Goal: Task Accomplishment & Management: Complete application form

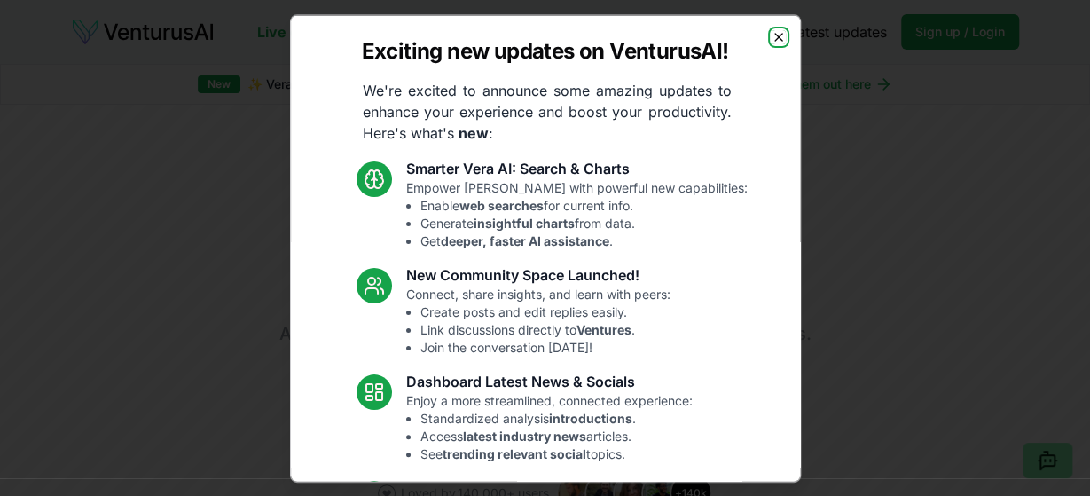
click at [775, 34] on icon "button" at bounding box center [779, 36] width 14 height 14
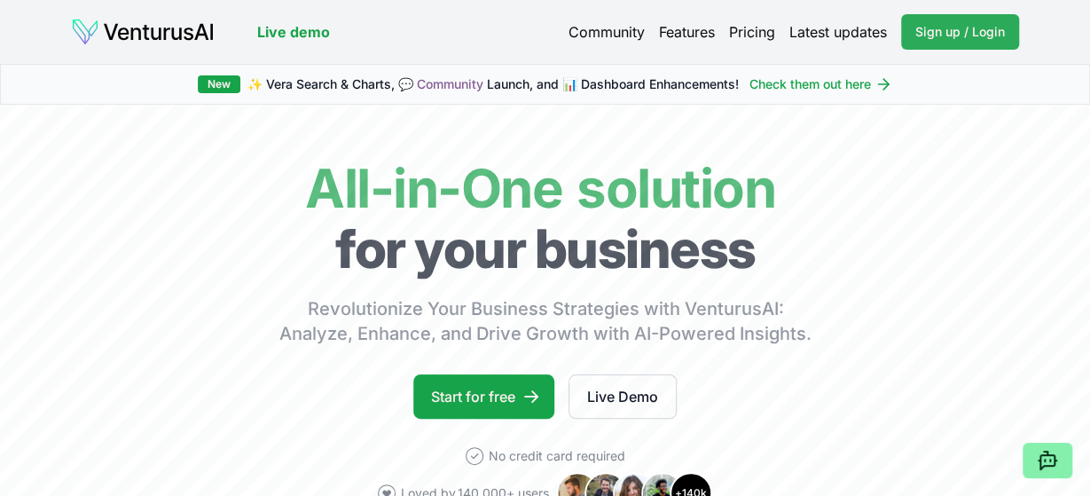
click at [943, 27] on span "Sign up / Login" at bounding box center [960, 32] width 90 height 18
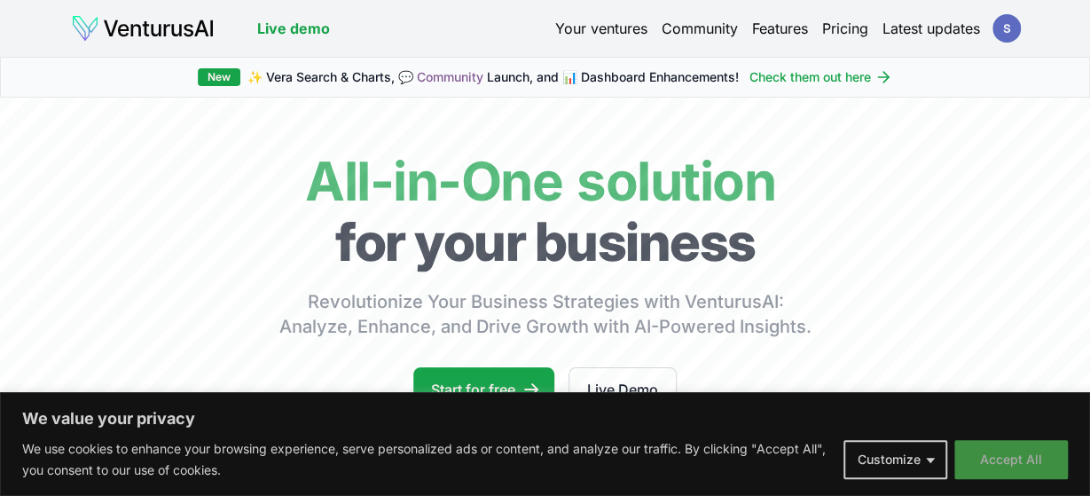
click at [999, 453] on button "Accept All" at bounding box center [1011, 459] width 114 height 39
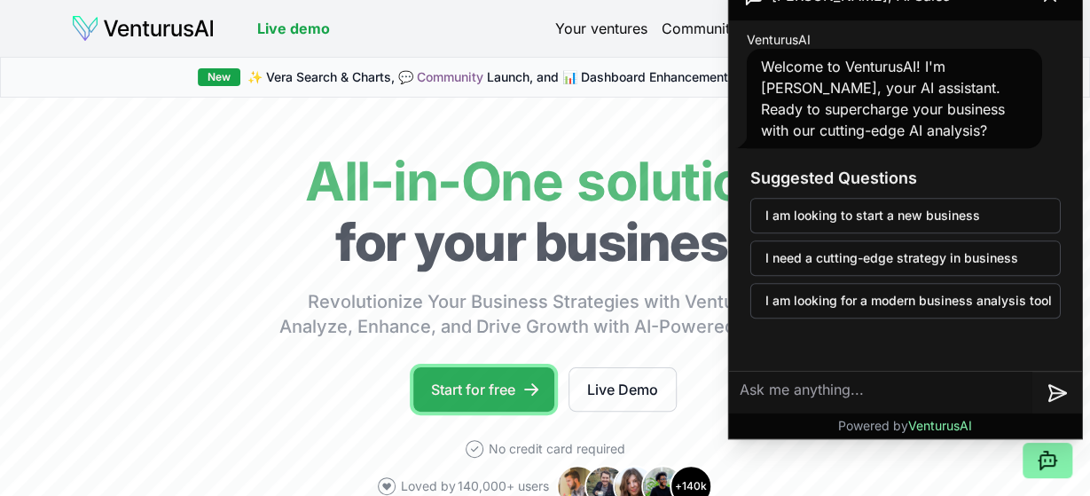
click at [480, 393] on link "Start for free" at bounding box center [483, 389] width 141 height 44
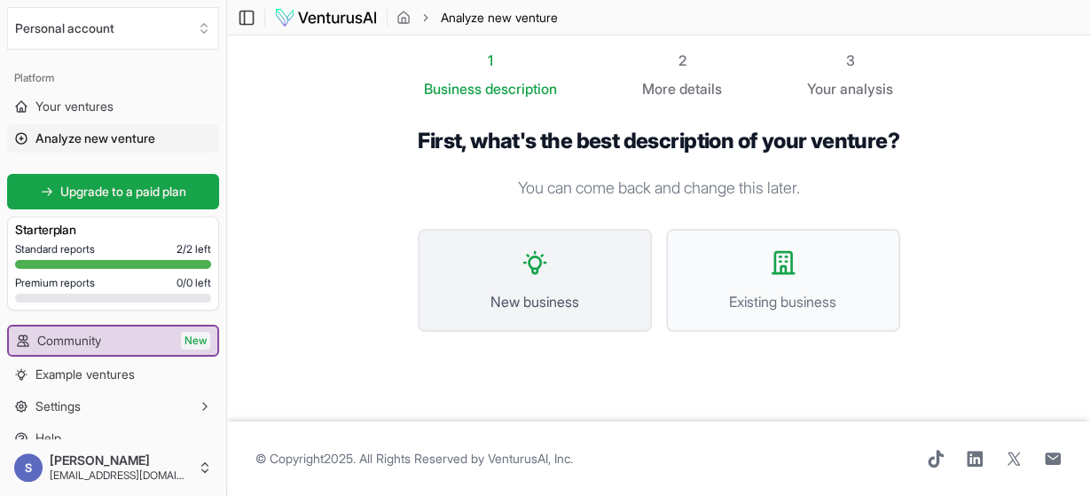
click at [545, 312] on span "New business" at bounding box center [534, 301] width 195 height 21
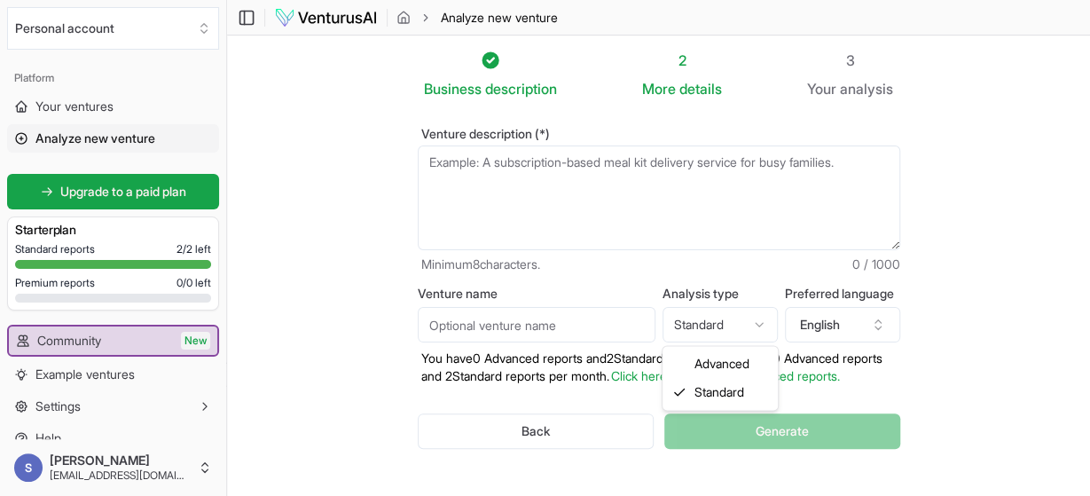
click at [762, 323] on html "We value your privacy We use cookies to enhance your browsing experience, serve…" at bounding box center [545, 248] width 1090 height 496
click at [609, 322] on input "Venture name" at bounding box center [537, 324] width 238 height 35
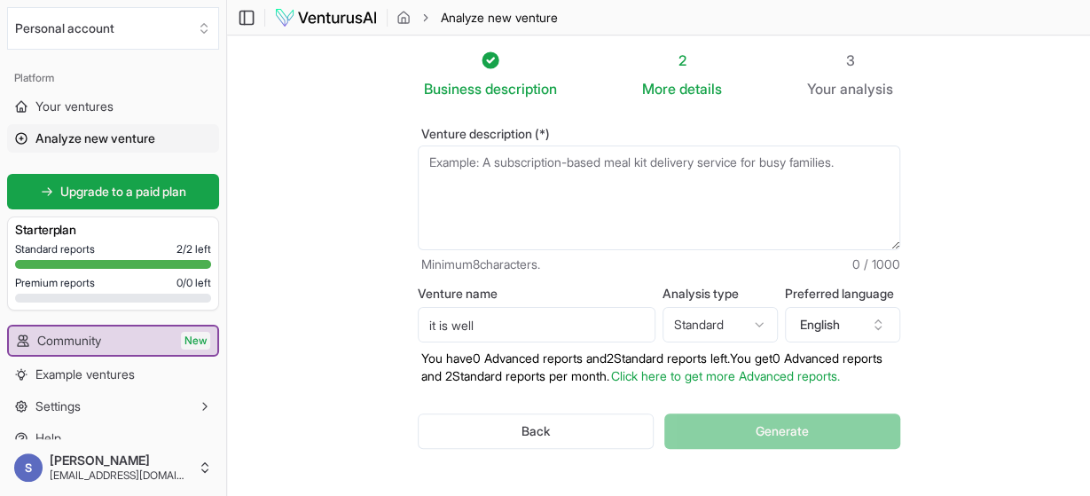
type input "it is well"
click at [489, 166] on textarea "Venture description (*)" at bounding box center [659, 197] width 482 height 105
type textarea "m"
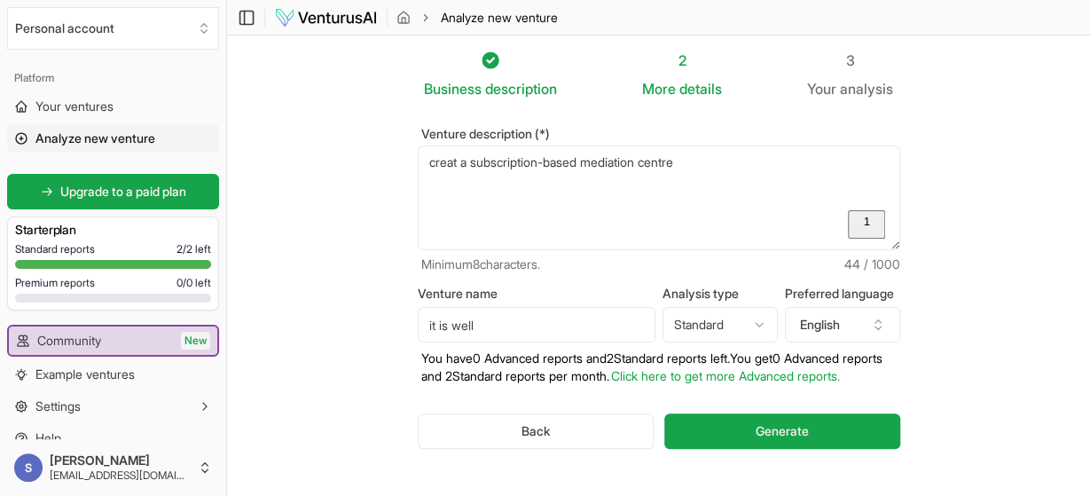
click at [545, 209] on html "We value your privacy We use cookies to enhance your browsing experience, serve…" at bounding box center [545, 248] width 1090 height 496
click at [451, 209] on textarea "creat a subscription base mediation centre" at bounding box center [659, 197] width 482 height 105
click at [464, 226] on html "We value your privacy We use cookies to enhance your browsing experience, serve…" at bounding box center [545, 248] width 1090 height 496
click at [703, 161] on textarea "creat a subscription-based mediation centre" at bounding box center [659, 197] width 482 height 105
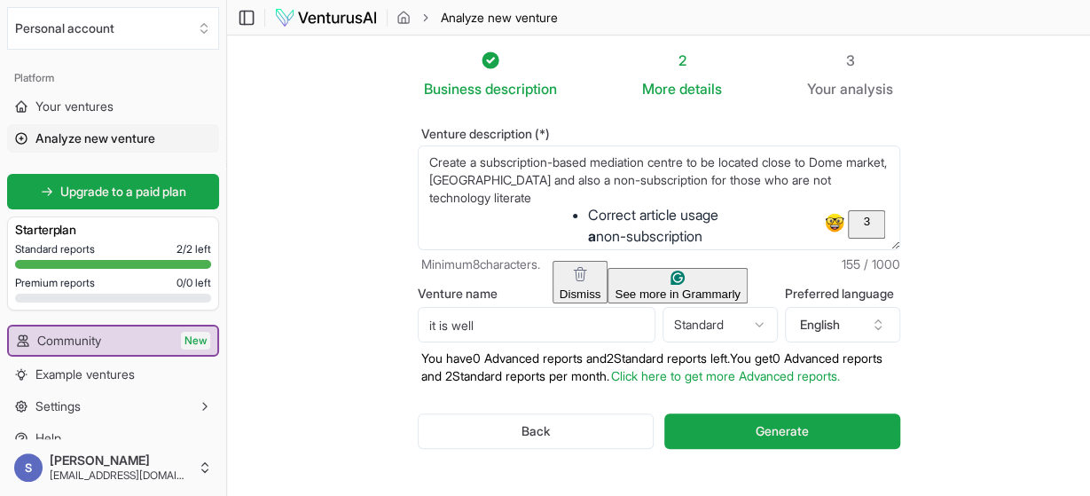
click at [647, 225] on html "We value your privacy We use cookies to enhance your browsing experience, serve…" at bounding box center [545, 248] width 1090 height 496
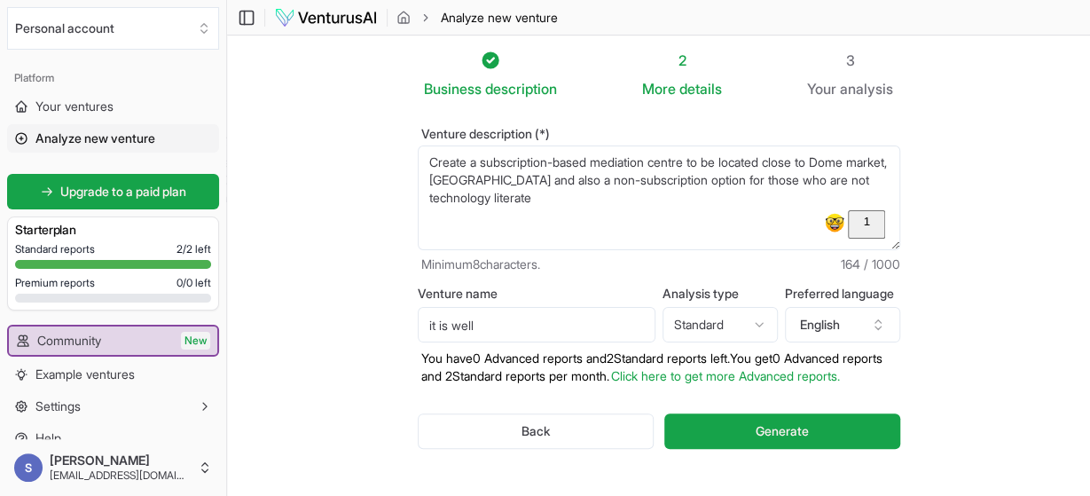
click at [697, 219] on html "We value your privacy We use cookies to enhance your browsing experience, serve…" at bounding box center [545, 248] width 1090 height 496
click at [834, 165] on textarea "Create a subscription-based mediation centre to be located close to Dome market…" at bounding box center [659, 197] width 482 height 105
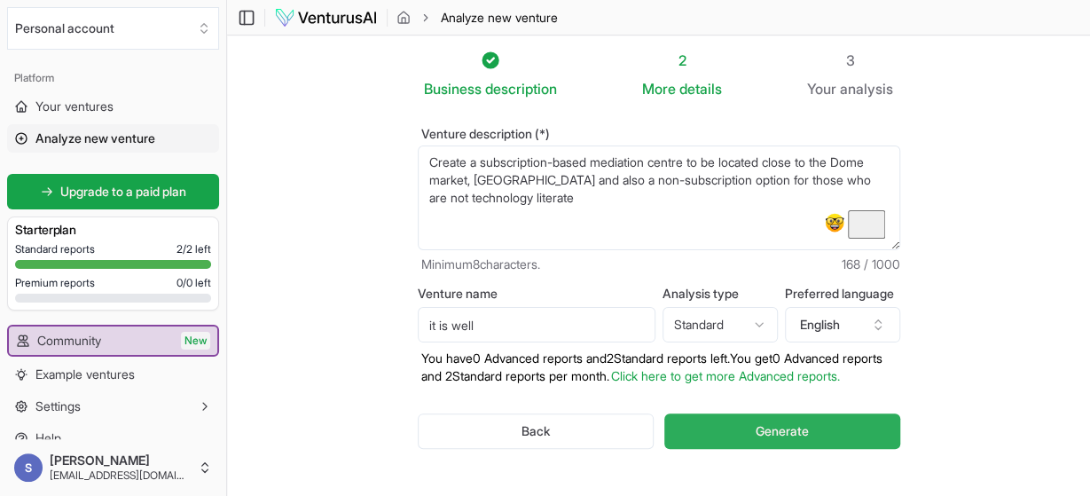
type textarea "Create a subscription-based mediation centre to be located close to the Dome ma…"
click at [787, 440] on span "Generate" at bounding box center [782, 431] width 53 height 18
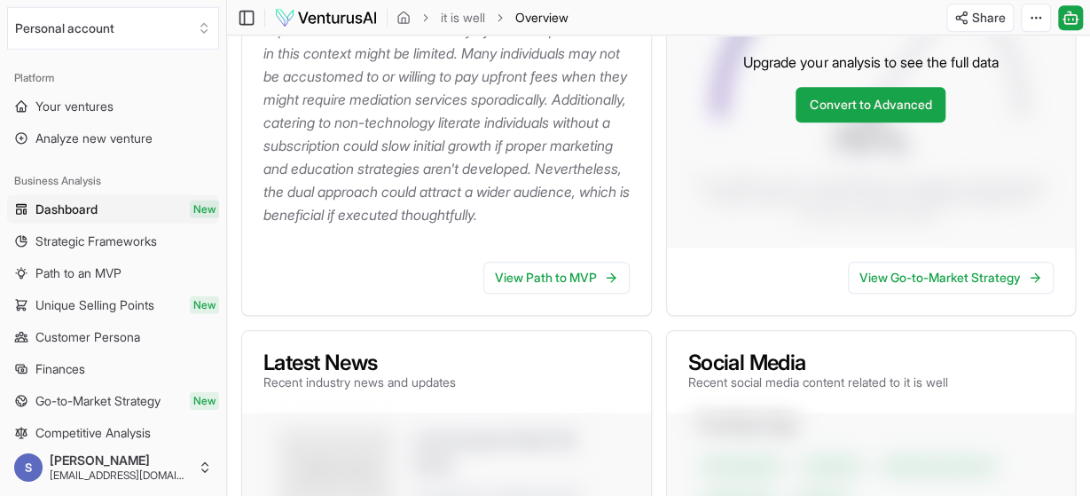
scroll to position [461, 0]
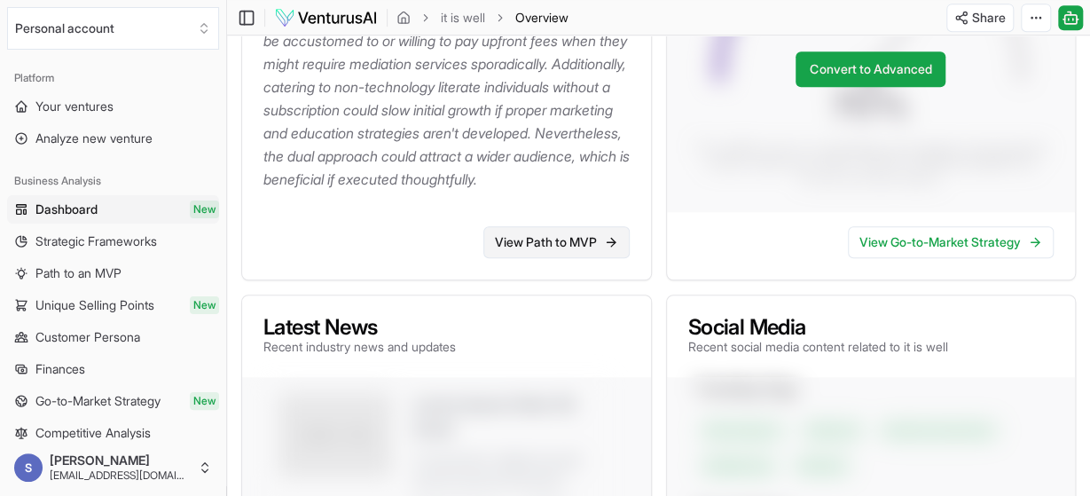
click at [574, 258] on link "View Path to MVP" at bounding box center [556, 242] width 146 height 32
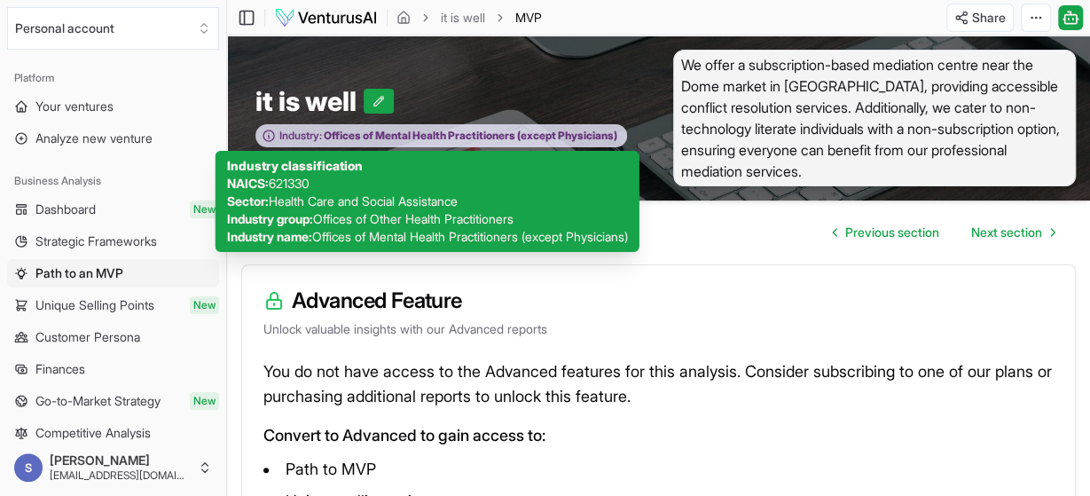
click at [321, 127] on div "Industry: Offices of Mental Health Practitioners (except Physicians)" at bounding box center [441, 135] width 372 height 23
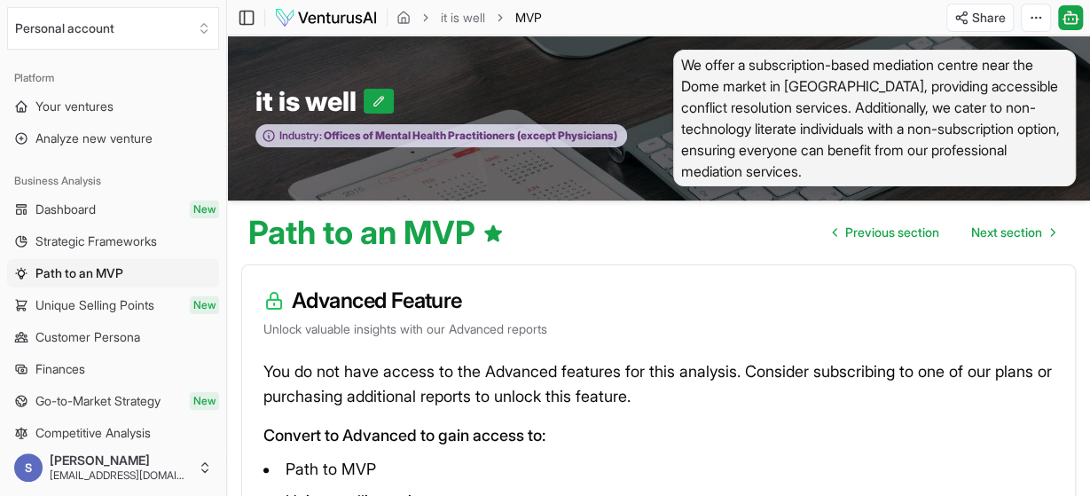
click at [269, 134] on icon at bounding box center [269, 136] width 14 height 14
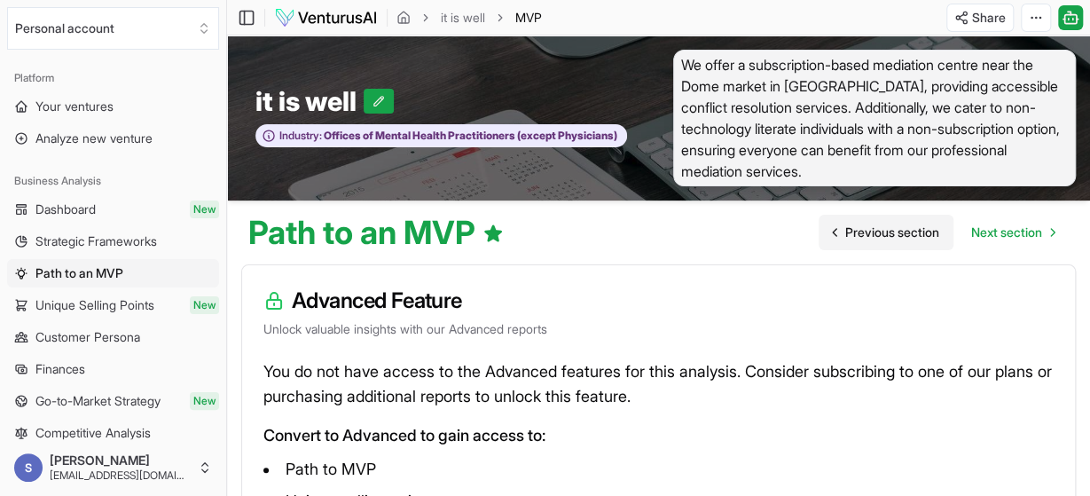
click at [883, 227] on span "Previous section" at bounding box center [892, 232] width 94 height 18
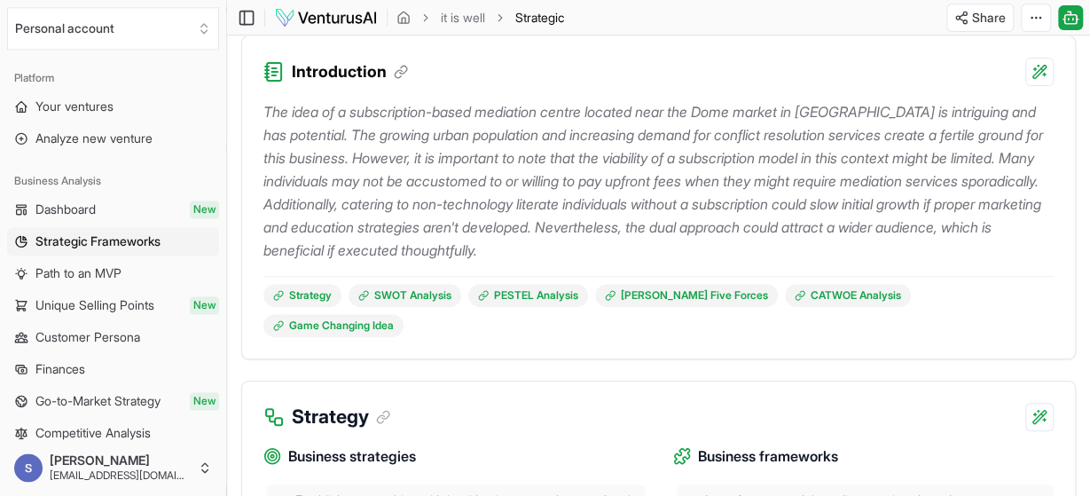
scroll to position [231, 0]
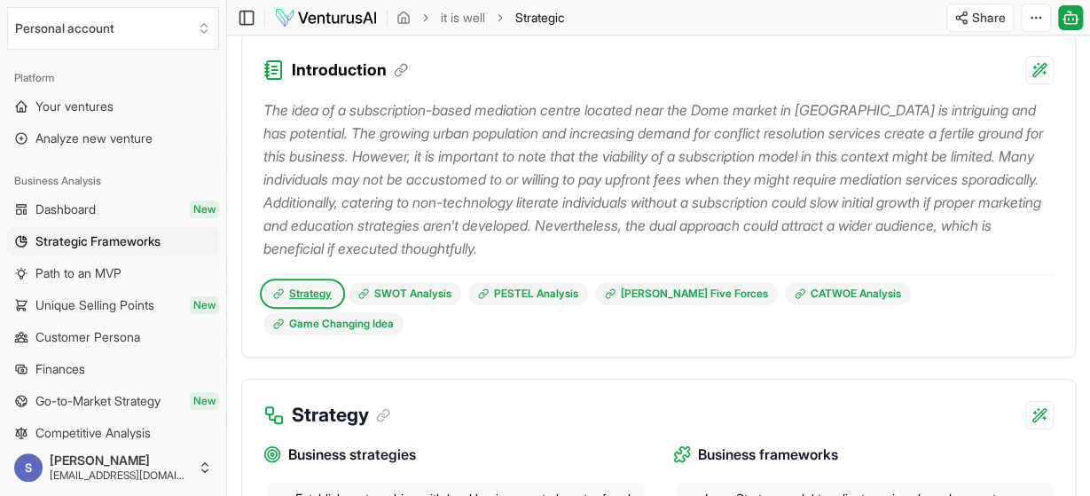
click at [311, 292] on link "Strategy" at bounding box center [302, 293] width 78 height 23
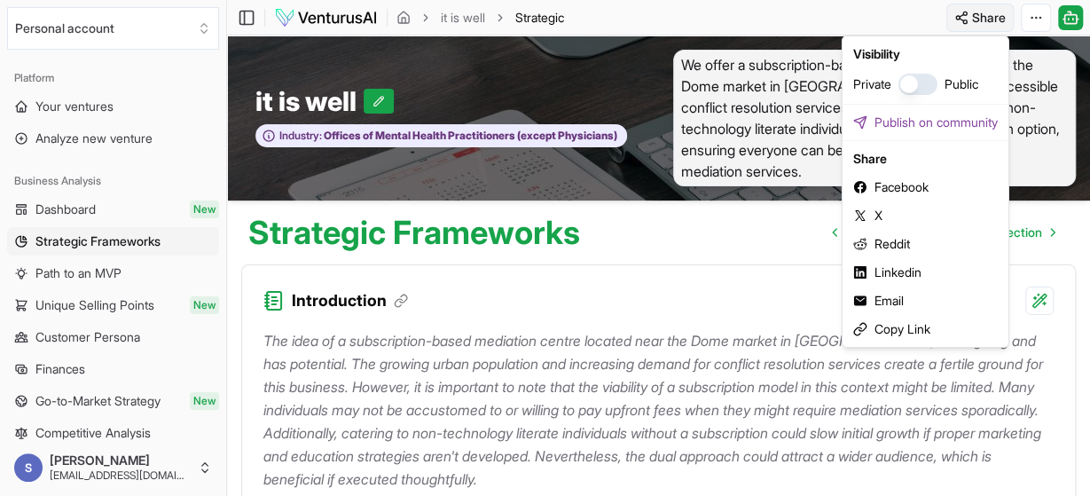
click at [977, 20] on html "We value your privacy We use cookies to enhance your browsing experience, serve…" at bounding box center [545, 248] width 1090 height 496
click at [888, 326] on div "Copy Link" at bounding box center [925, 329] width 159 height 28
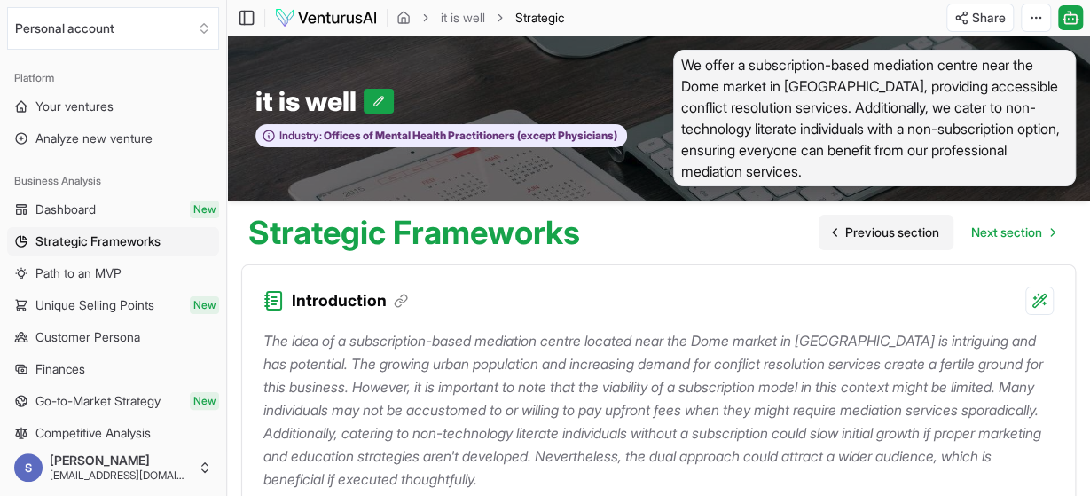
click at [886, 226] on span "Previous section" at bounding box center [892, 232] width 94 height 18
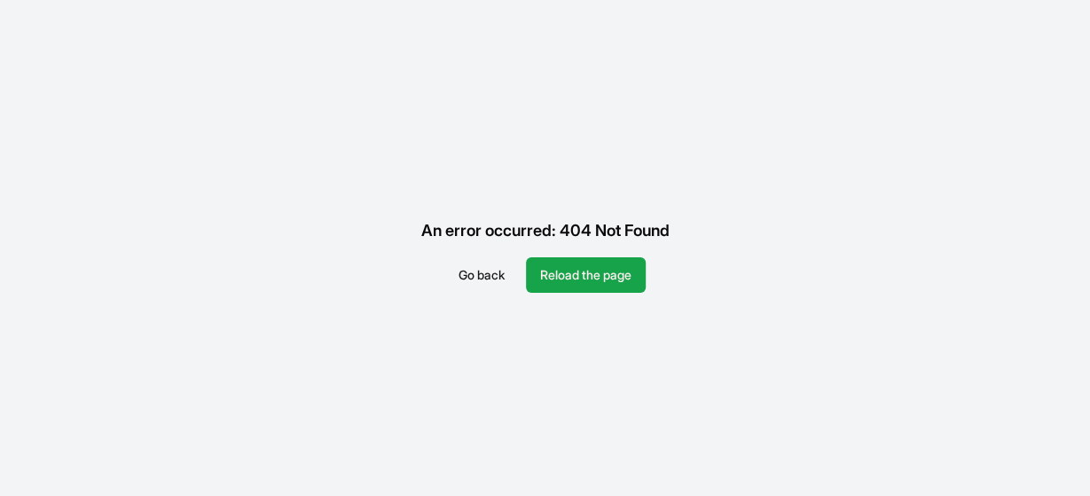
click at [475, 274] on button "Go back" at bounding box center [481, 274] width 74 height 35
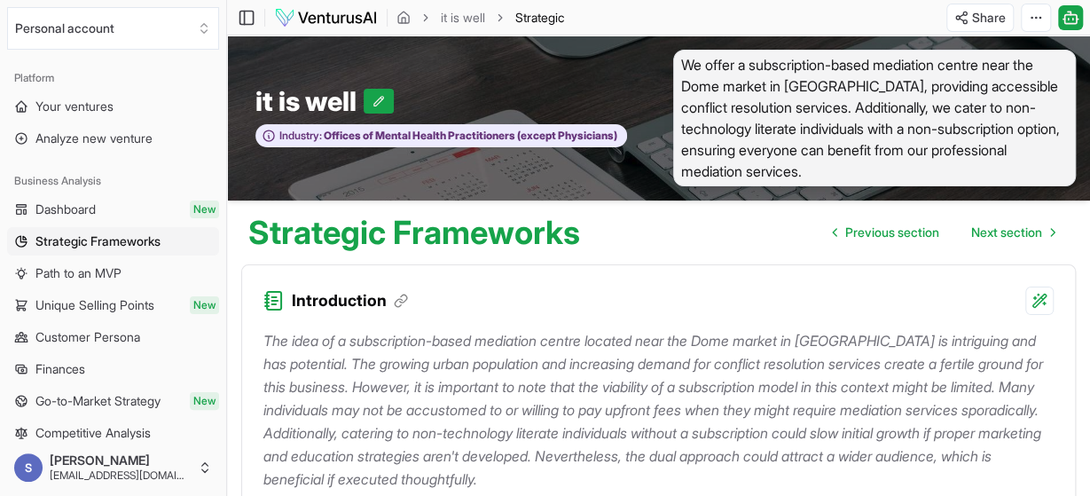
scroll to position [812, 0]
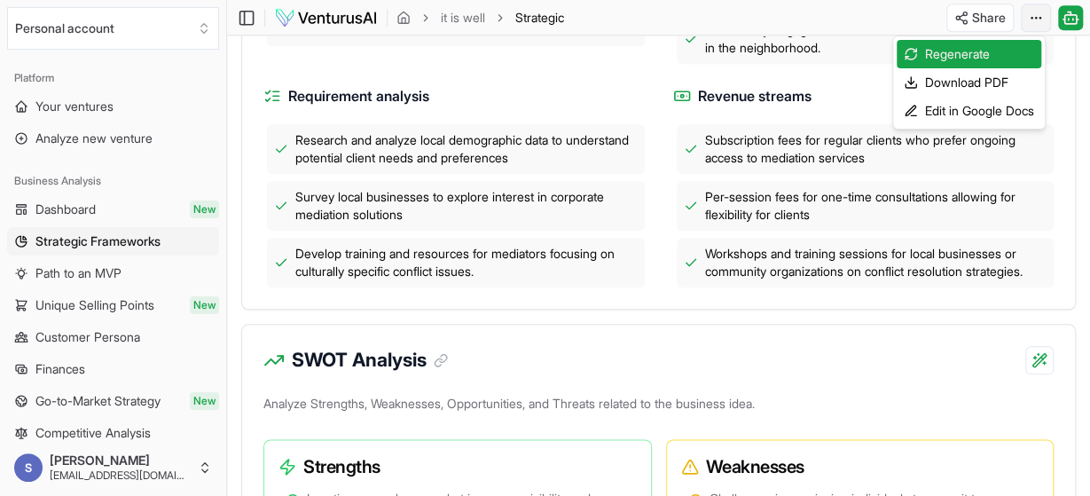
click at [980, 81] on div "Download PDF" at bounding box center [969, 82] width 145 height 28
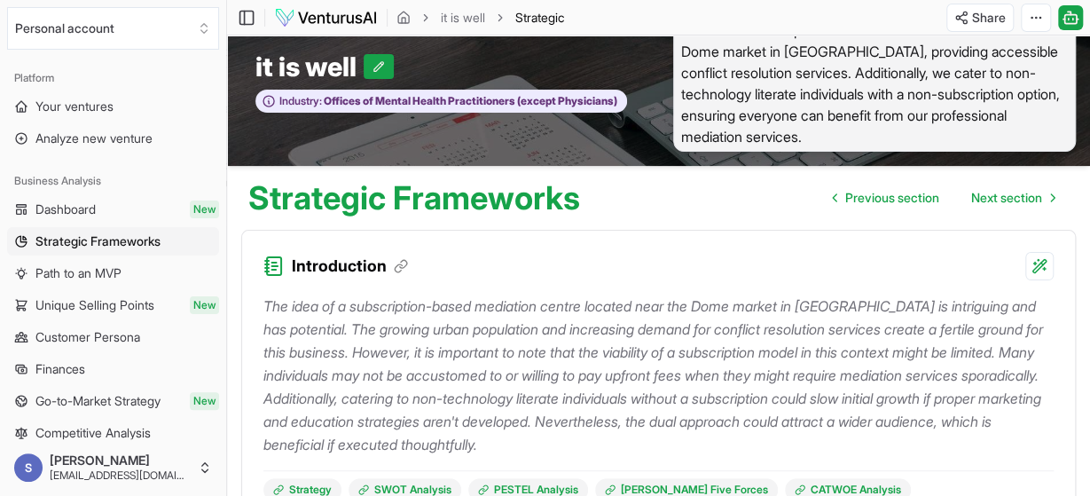
scroll to position [0, 0]
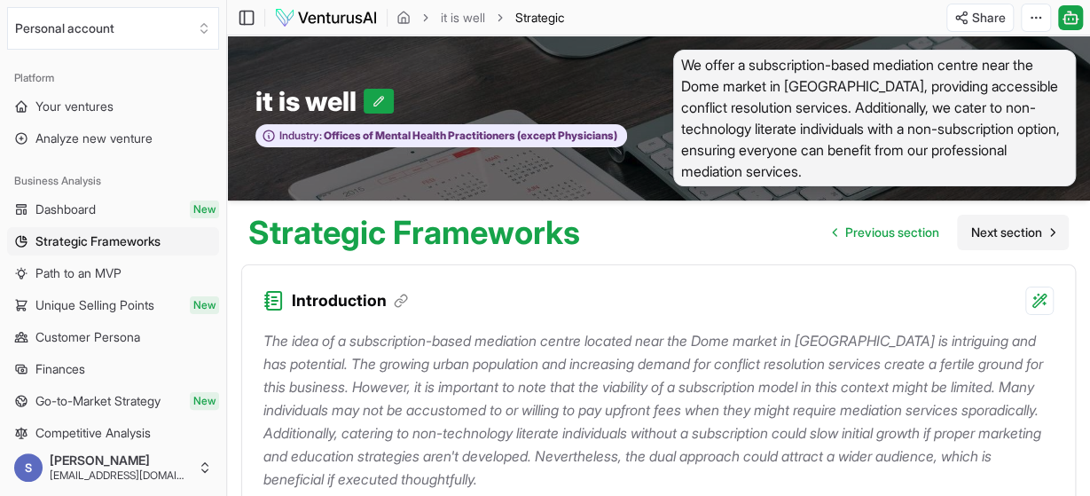
click at [984, 231] on span "Next section" at bounding box center [1006, 232] width 71 height 18
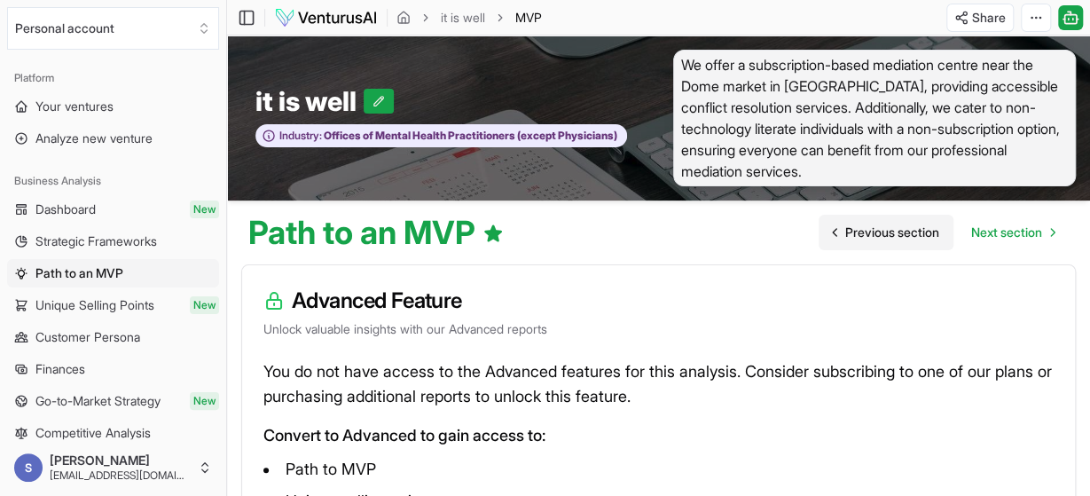
click at [866, 223] on link "Previous section" at bounding box center [886, 232] width 135 height 35
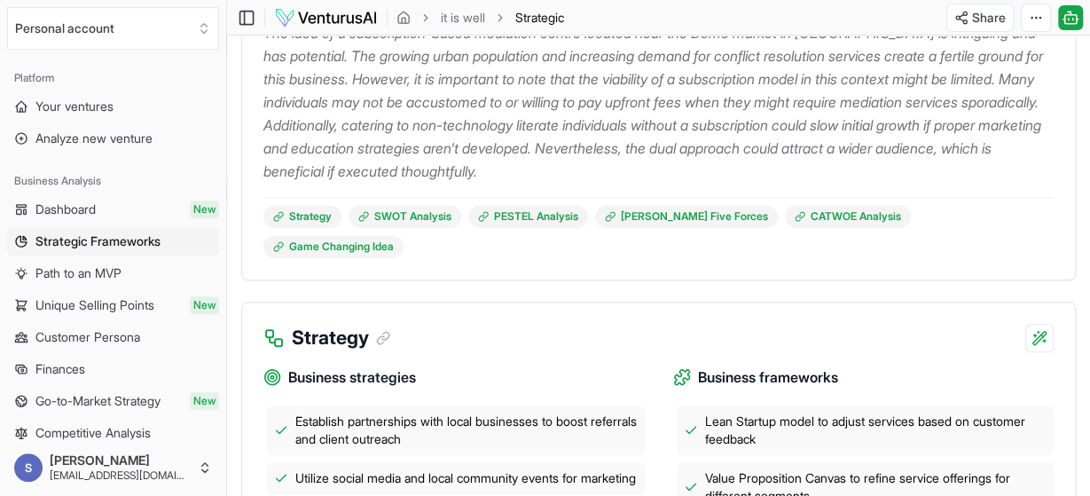
scroll to position [314, 0]
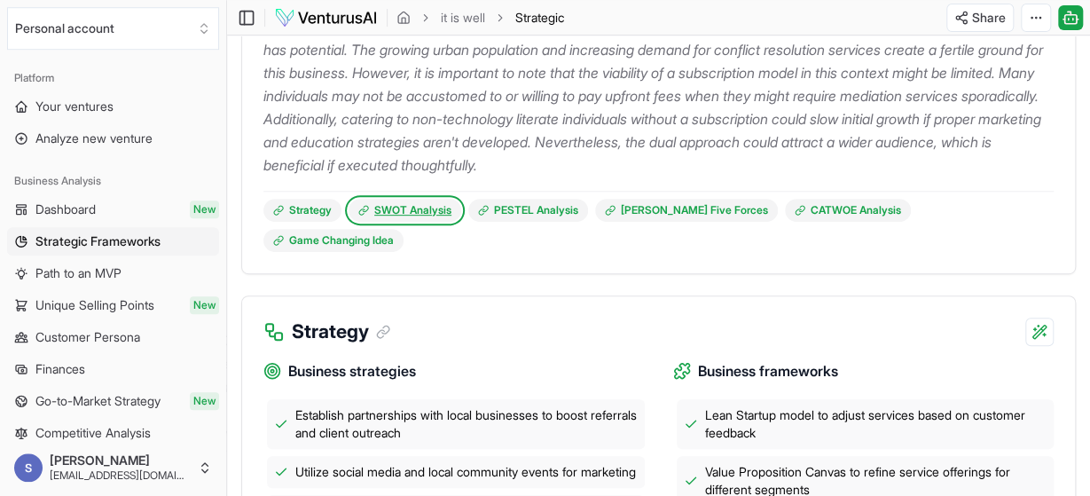
click at [417, 210] on link "SWOT Analysis" at bounding box center [405, 210] width 113 height 23
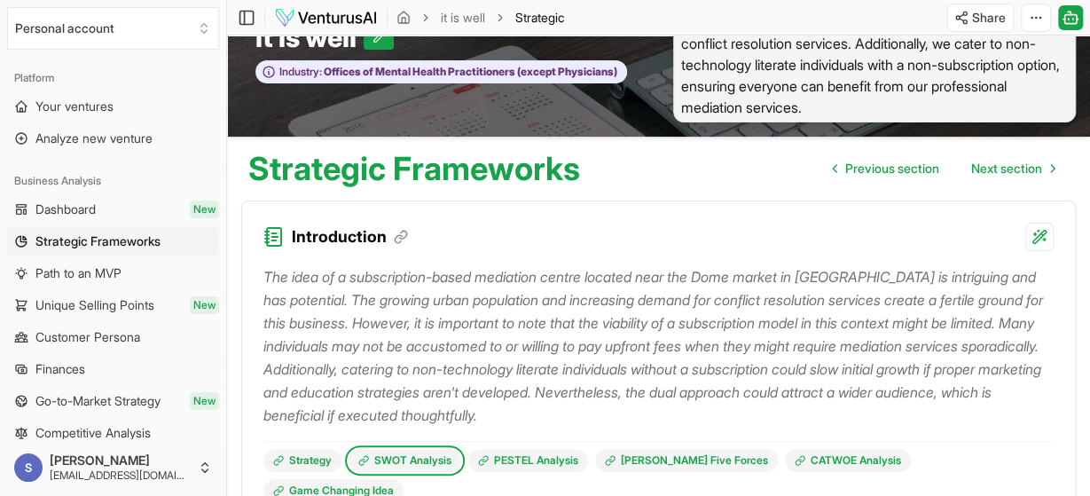
scroll to position [51, 0]
